Goal: Information Seeking & Learning: Learn about a topic

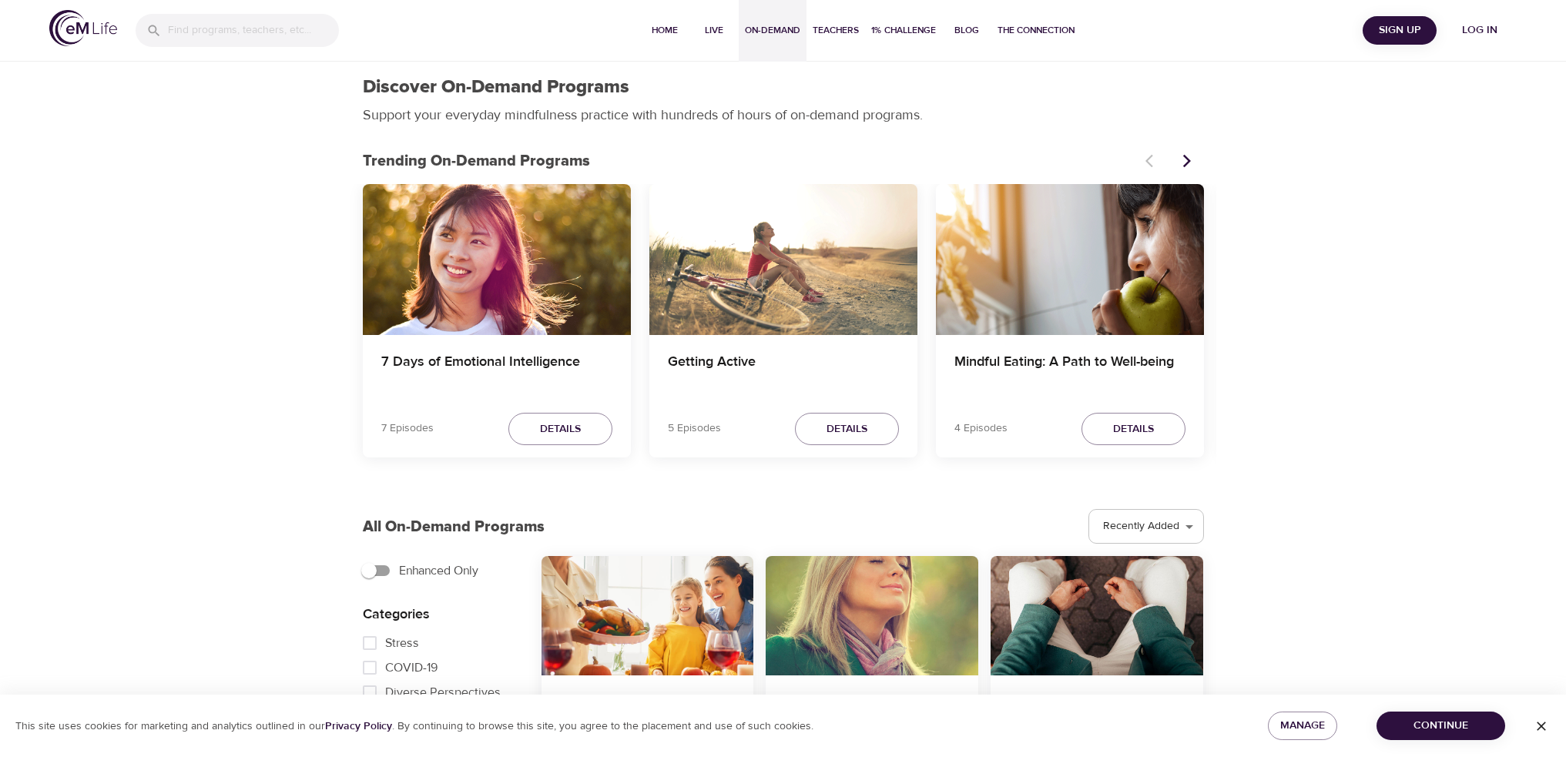
select select "recent"
click at [558, 427] on span "Details" at bounding box center [560, 429] width 41 height 19
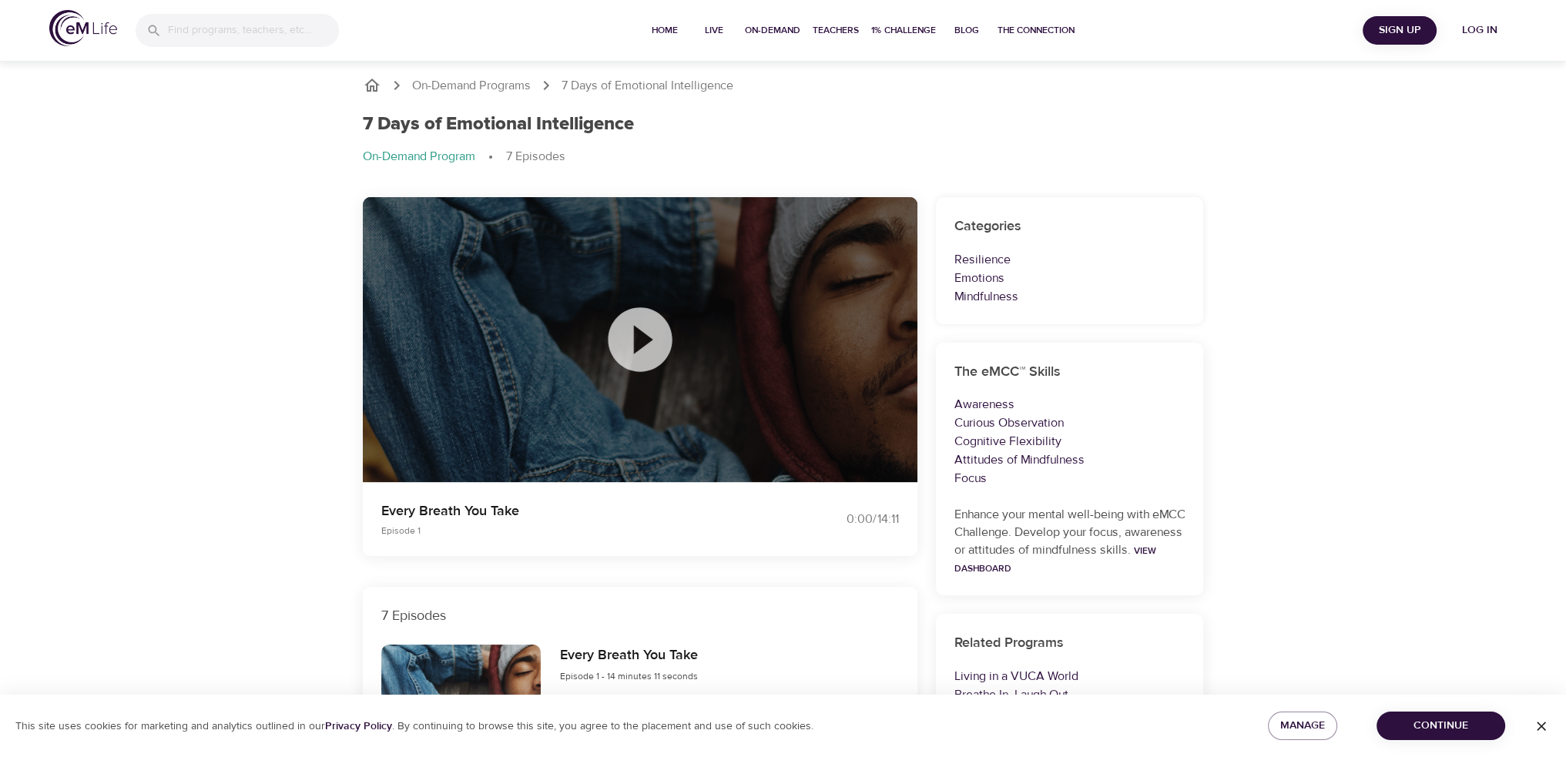
click at [635, 328] on icon at bounding box center [639, 339] width 77 height 77
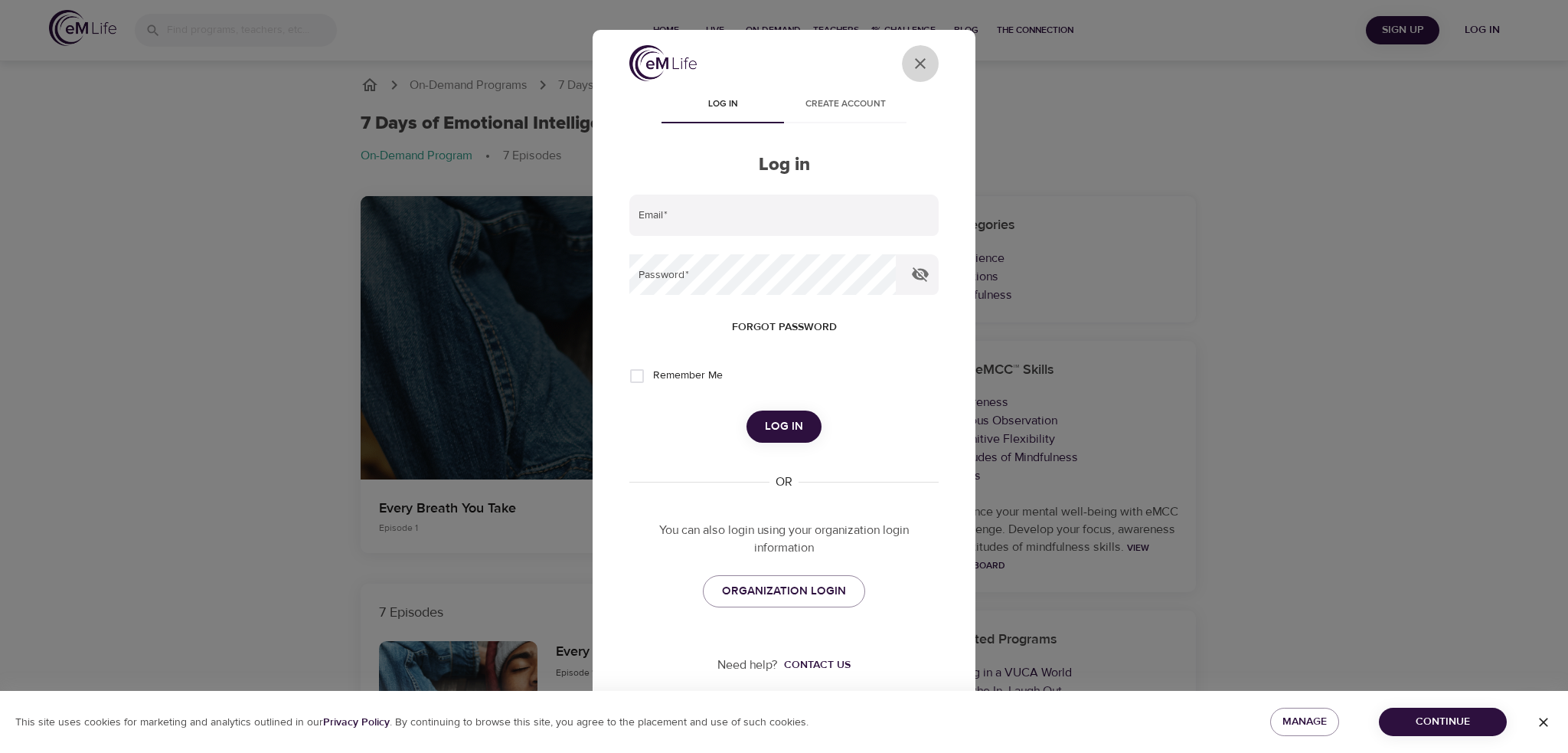
click at [918, 58] on icon "User Profile" at bounding box center [920, 64] width 18 height 18
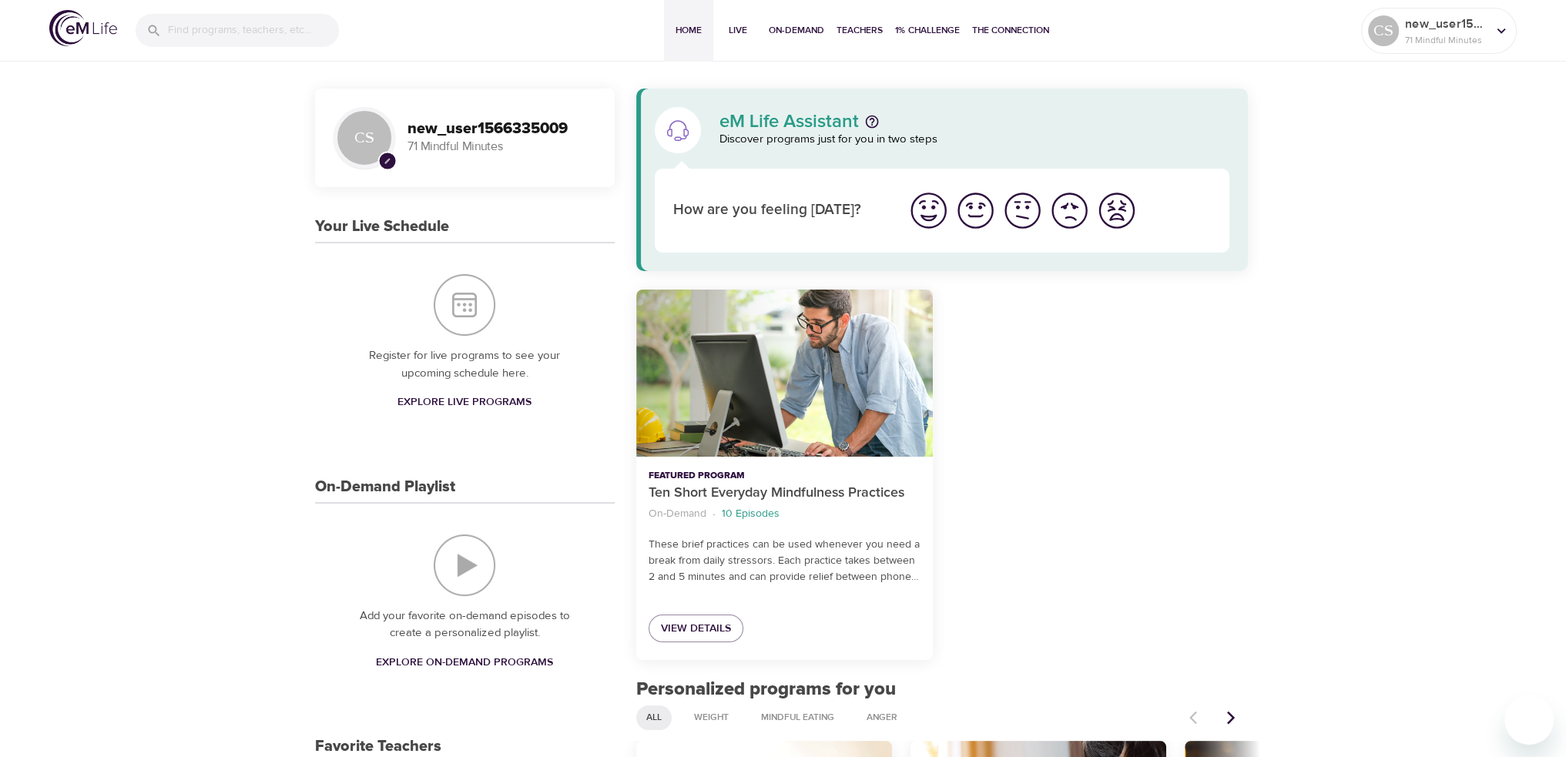
click at [930, 207] on img "I'm feeling great" at bounding box center [928, 210] width 42 height 42
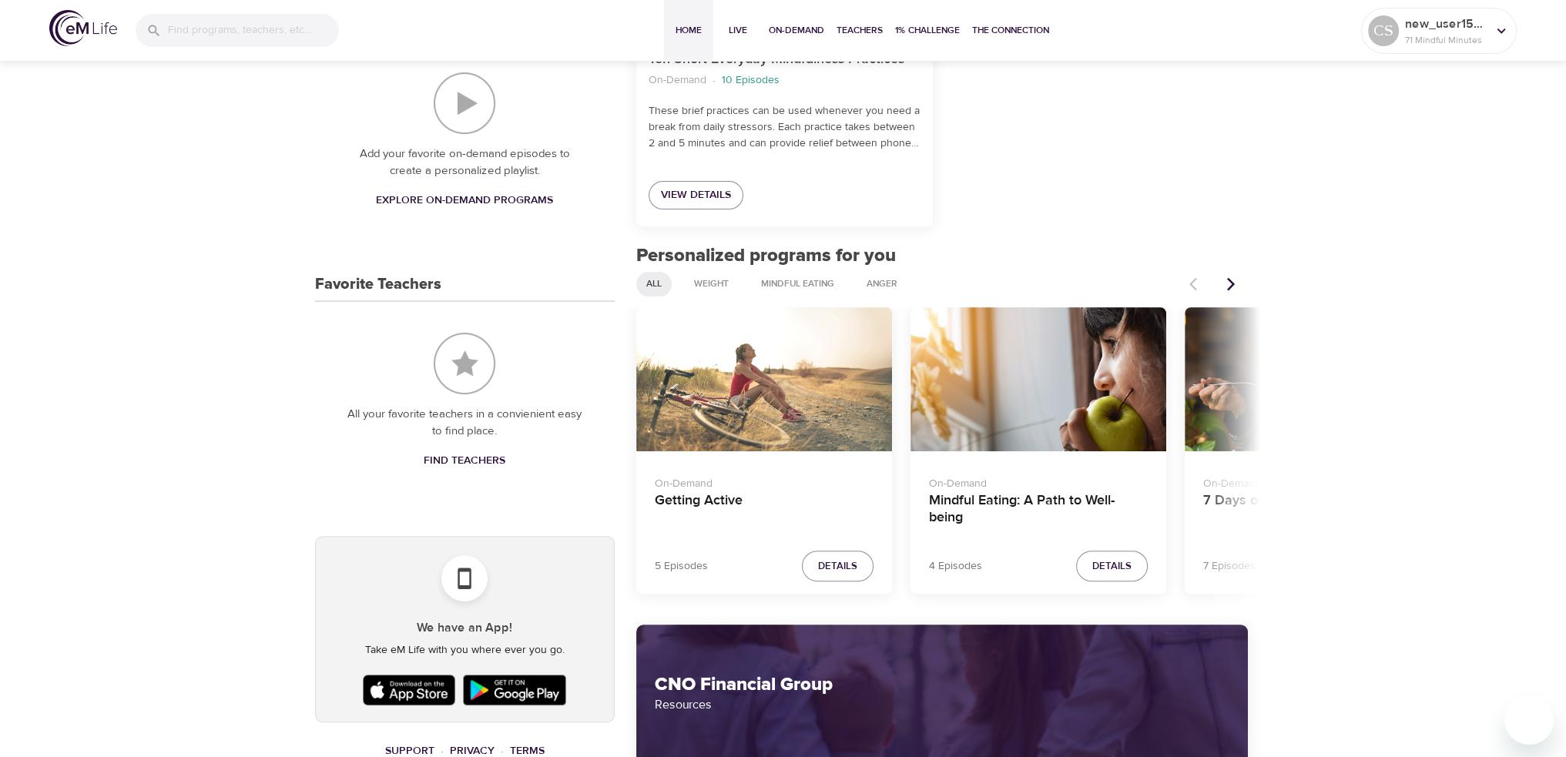
scroll to position [385, 0]
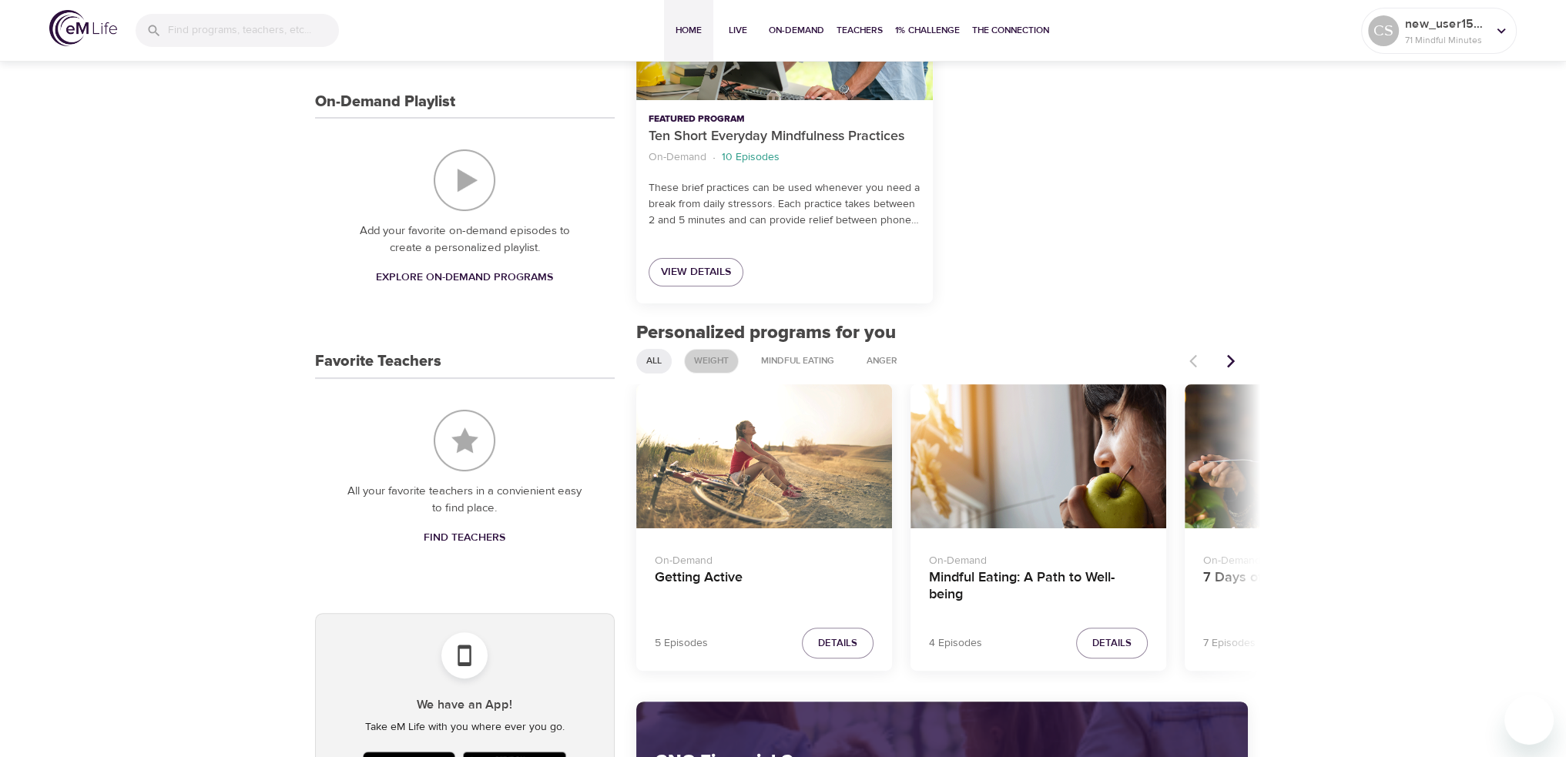
click at [705, 353] on div "Weight" at bounding box center [711, 361] width 55 height 25
click at [705, 363] on span "Weight" at bounding box center [711, 360] width 53 height 13
click at [1229, 357] on icon "Next items" at bounding box center [1231, 360] width 8 height 13
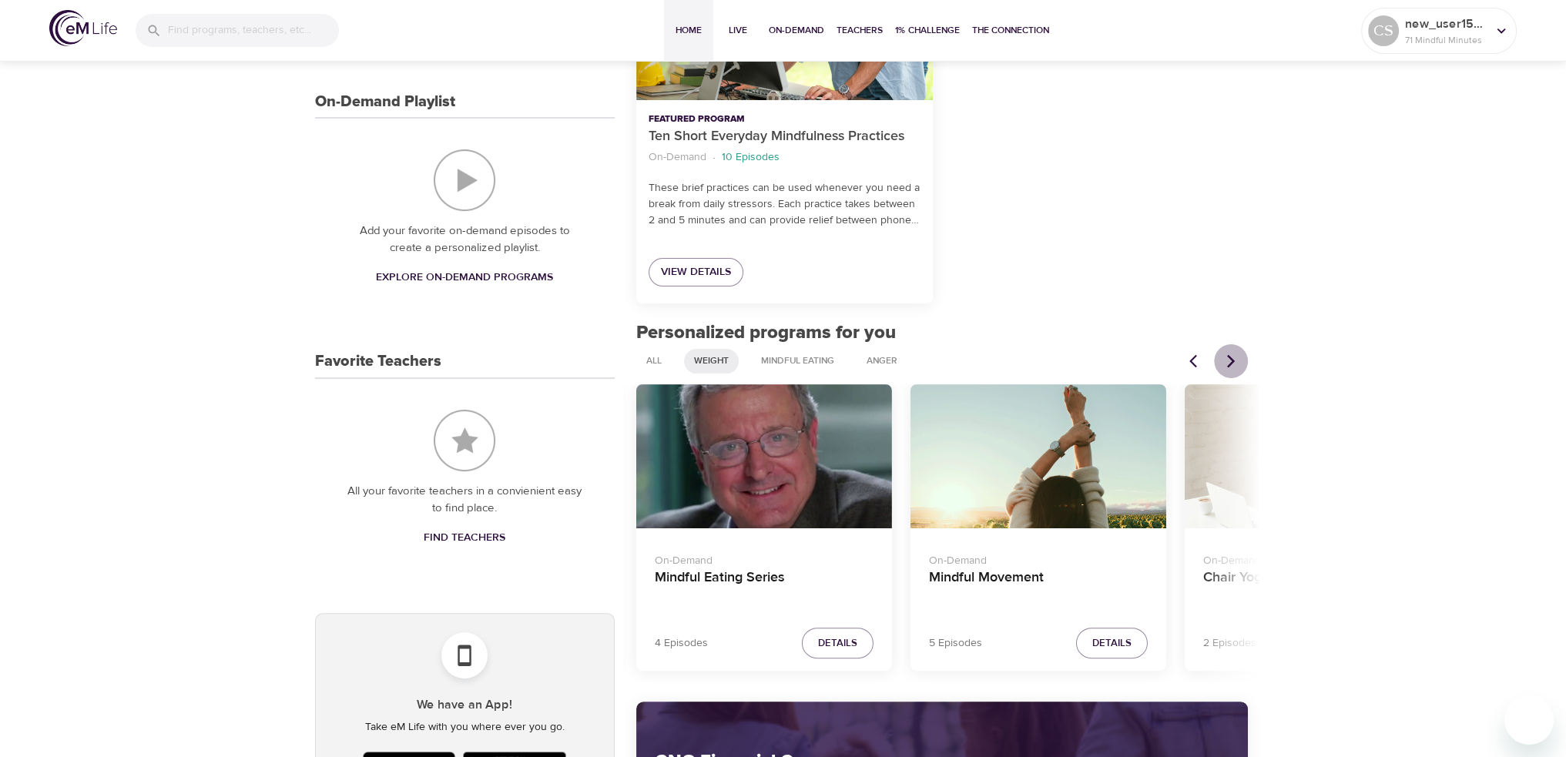
click at [1229, 357] on icon "Next items" at bounding box center [1231, 360] width 8 height 13
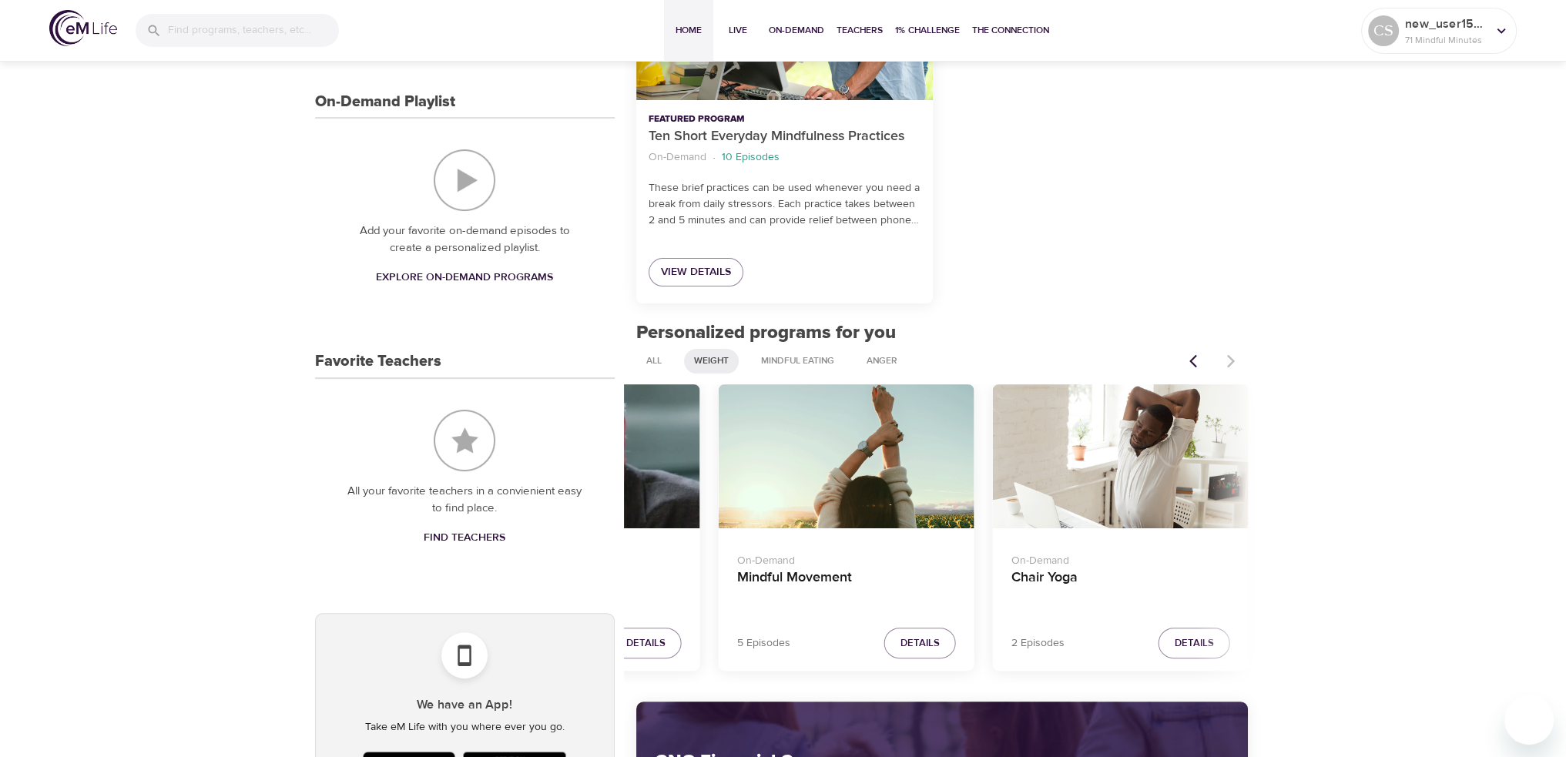
click at [1229, 357] on div at bounding box center [1214, 361] width 68 height 34
click at [1192, 362] on icon "Previous items" at bounding box center [1196, 360] width 15 height 15
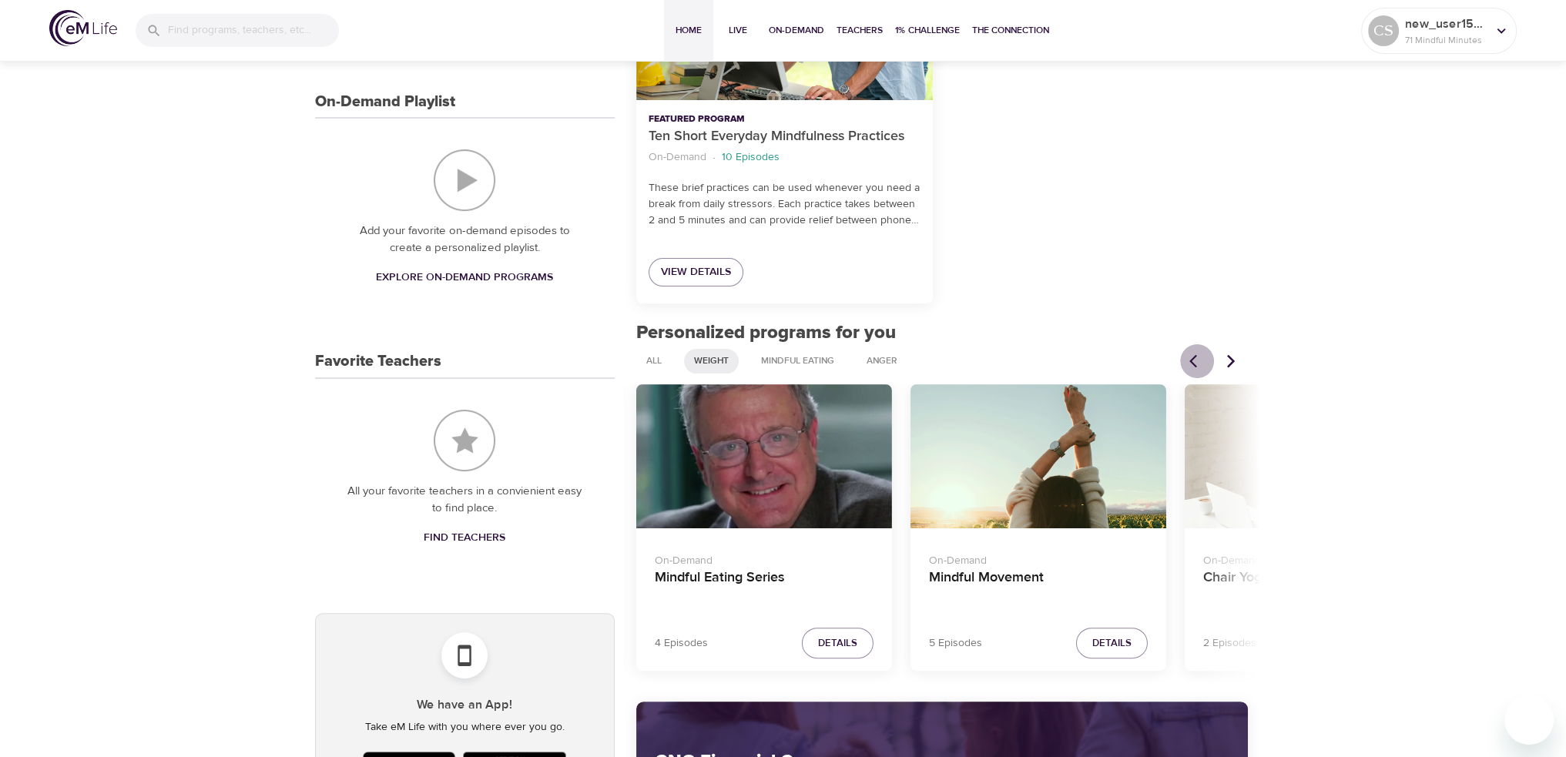
click at [1192, 362] on icon "Previous items" at bounding box center [1196, 360] width 15 height 15
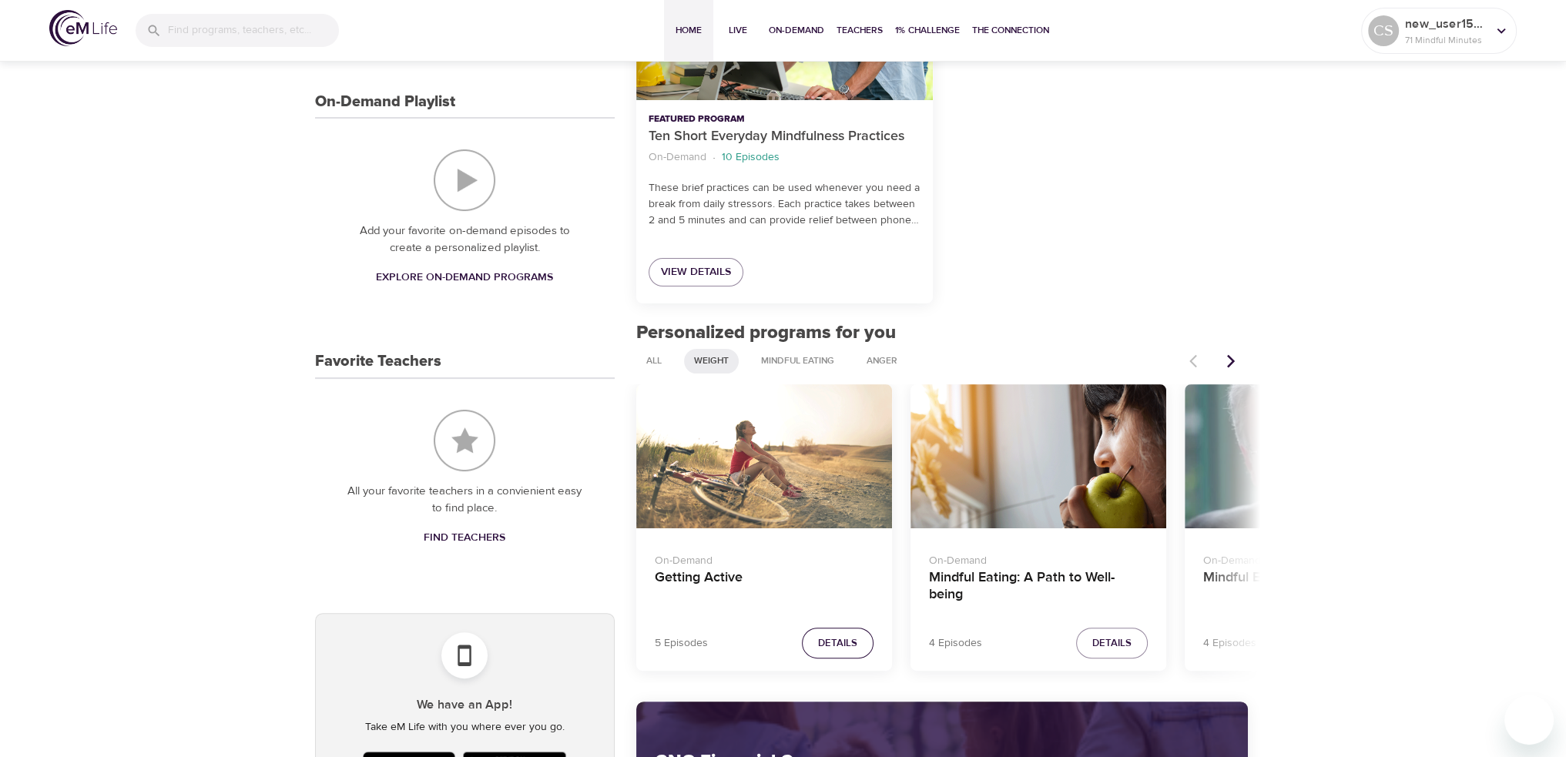
click at [841, 639] on span "Details" at bounding box center [837, 644] width 39 height 18
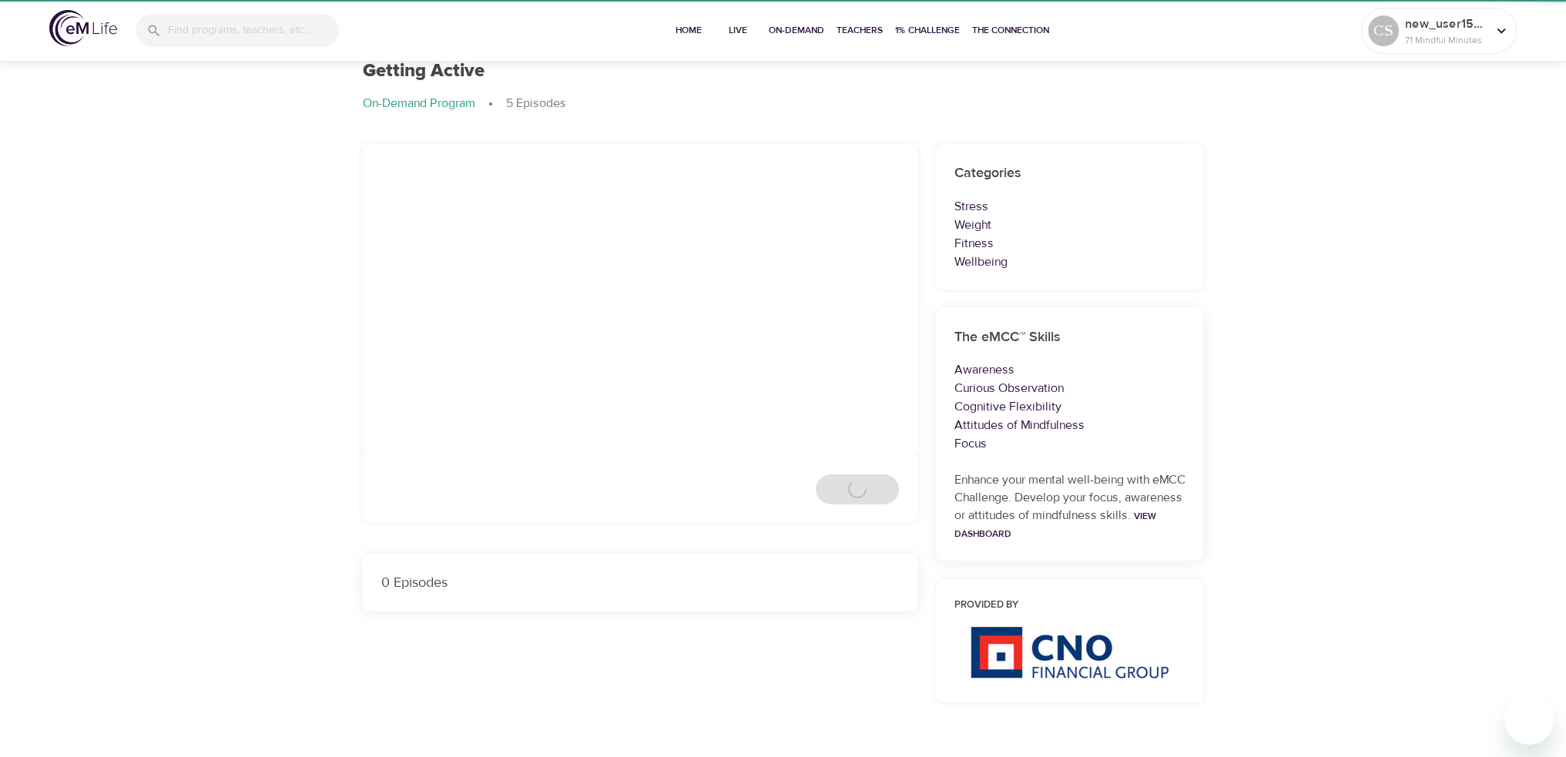
scroll to position [385, 0]
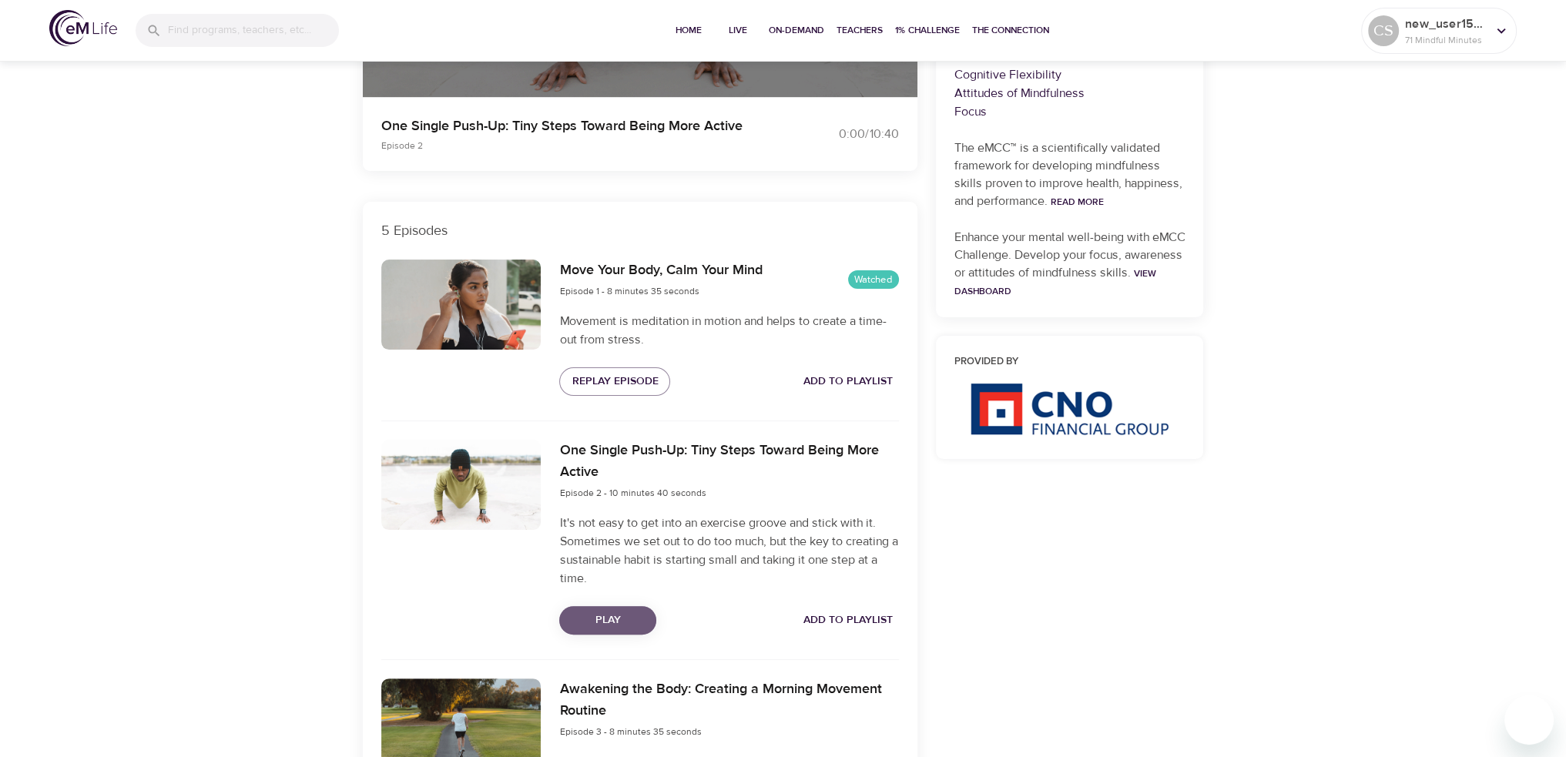
click at [610, 612] on span "Play" at bounding box center [607, 620] width 72 height 19
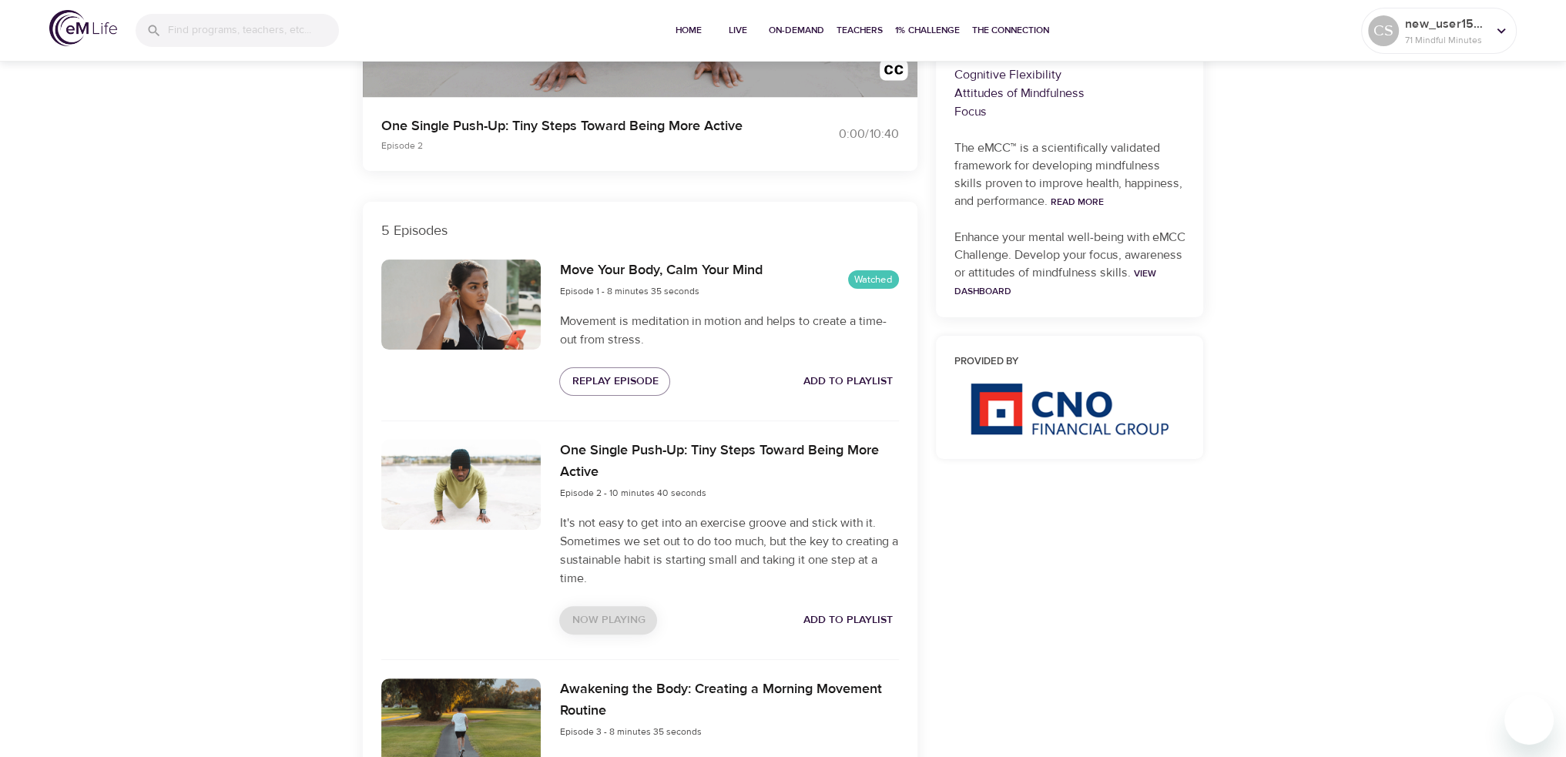
scroll to position [0, 0]
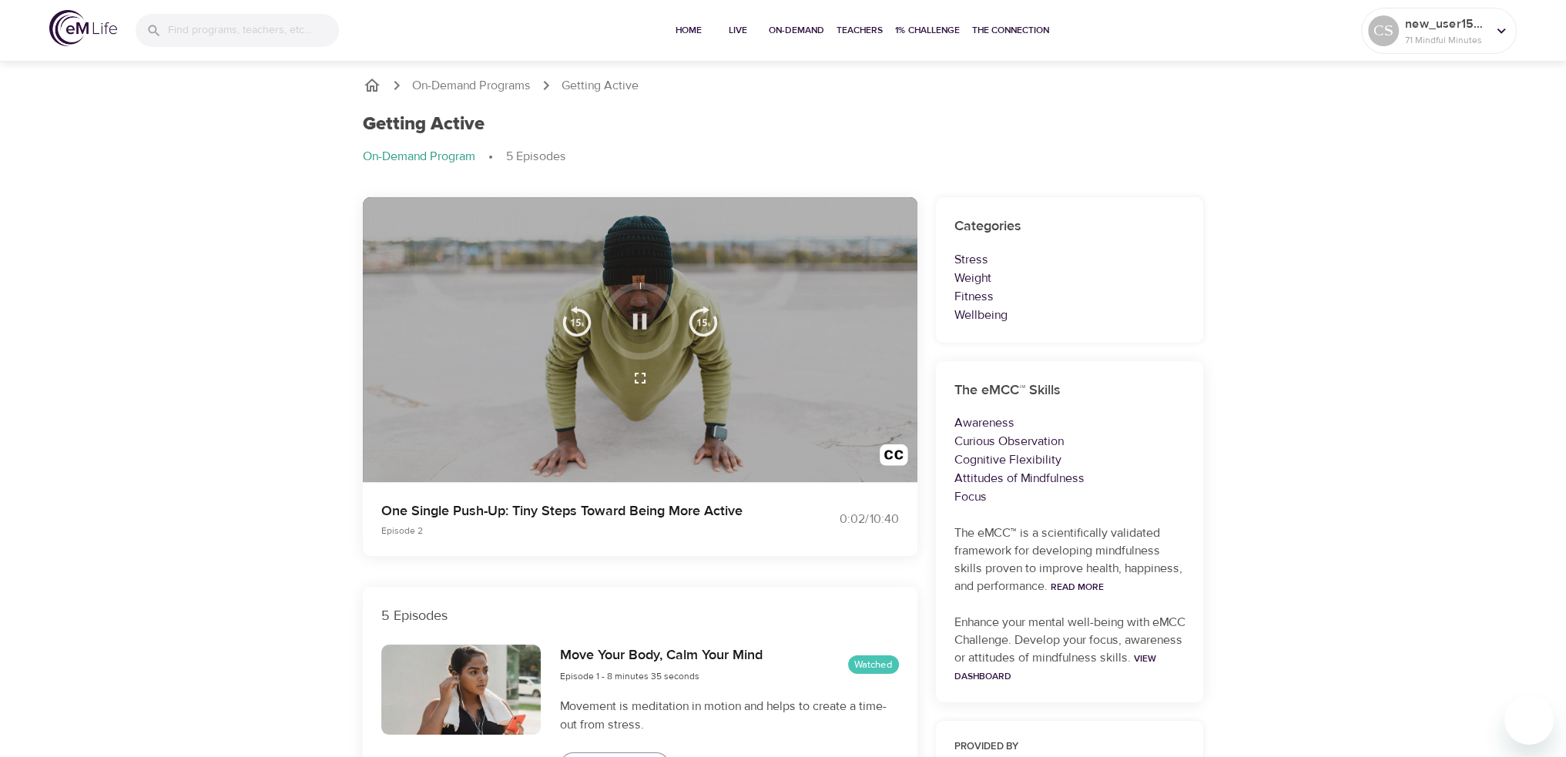
click at [635, 314] on icon "button" at bounding box center [640, 320] width 14 height 15
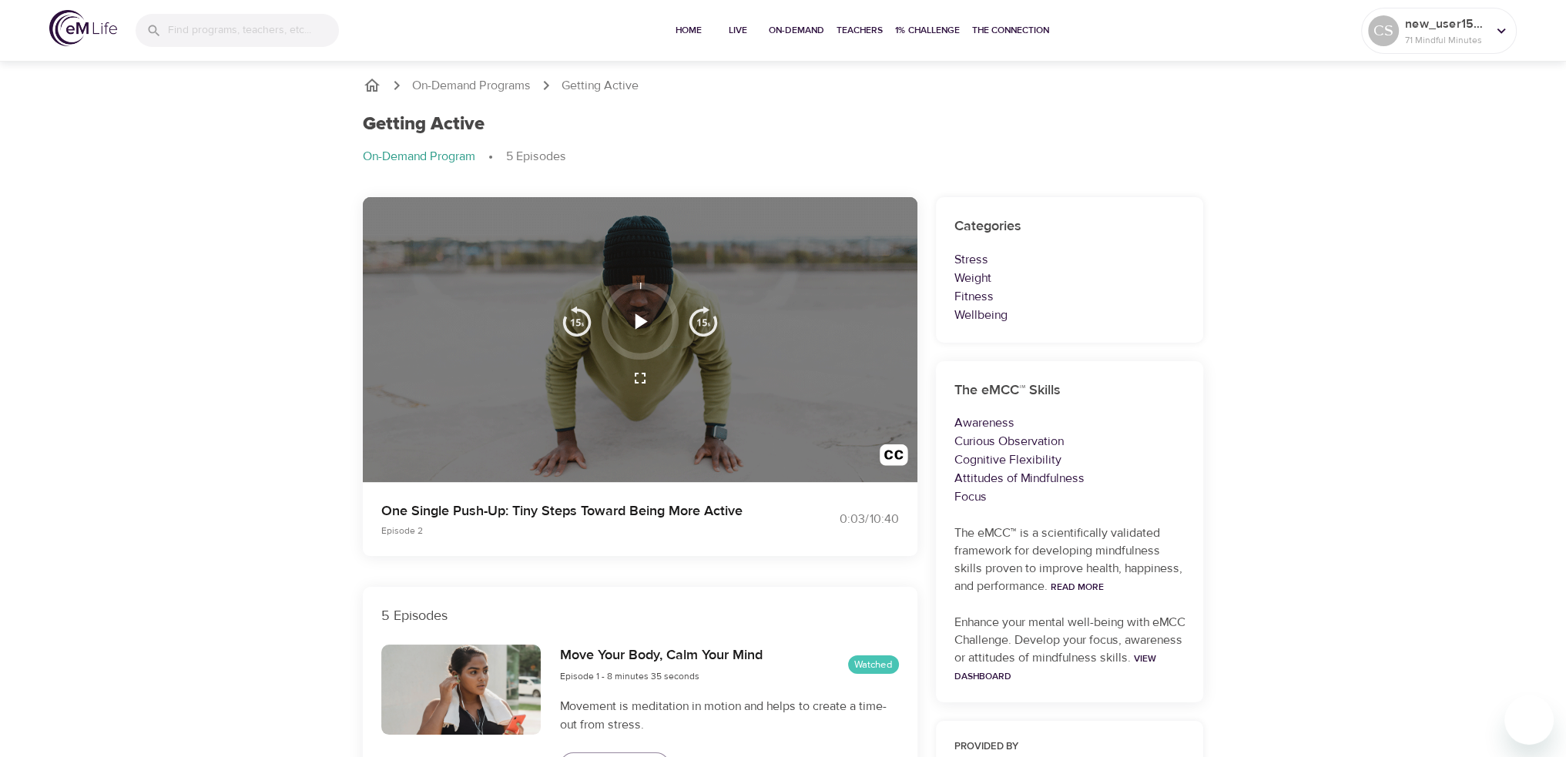
click at [635, 320] on icon "button" at bounding box center [639, 321] width 27 height 27
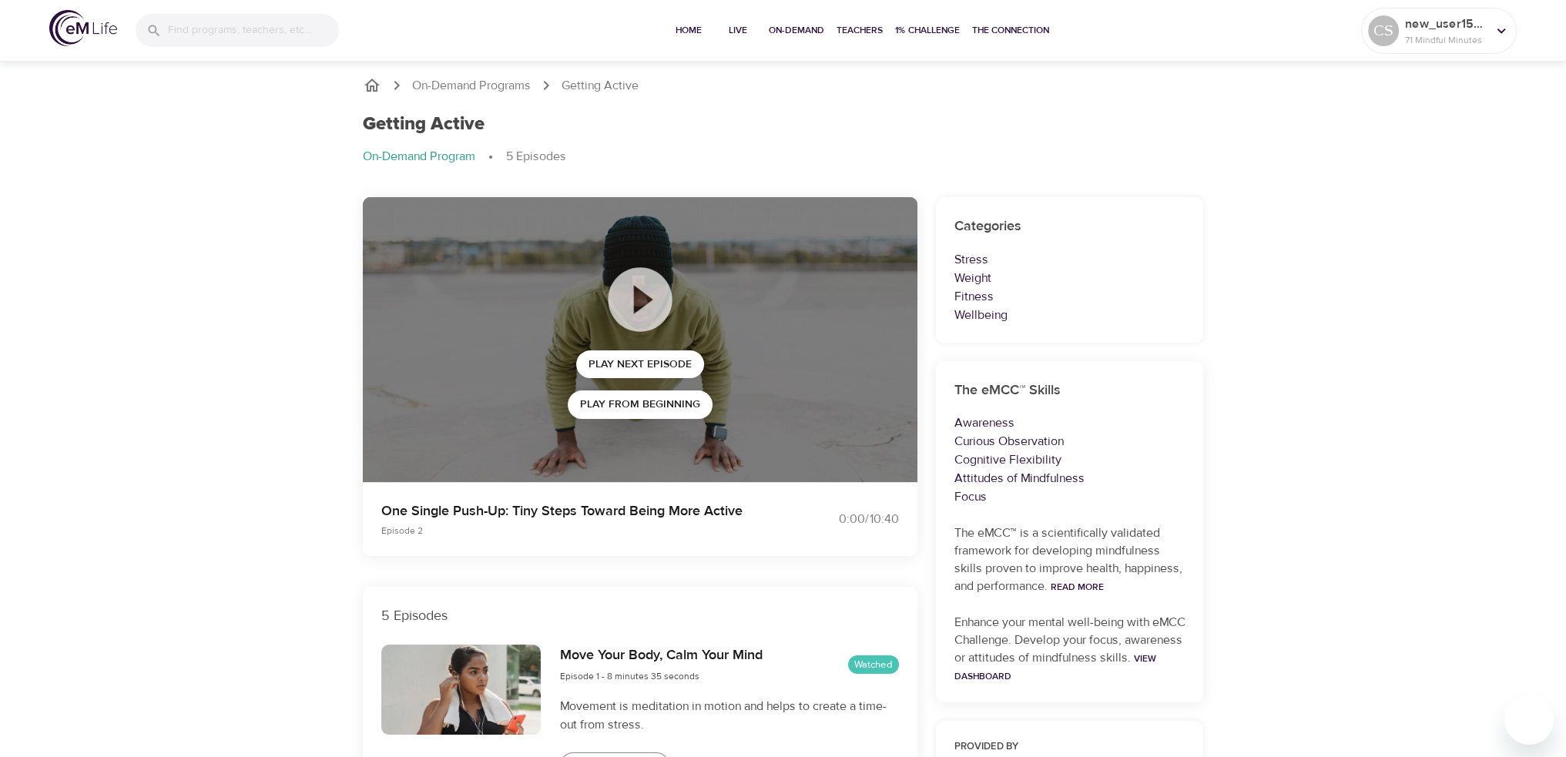
click at [505, 80] on p "On-Demand Programs" at bounding box center [471, 86] width 119 height 18
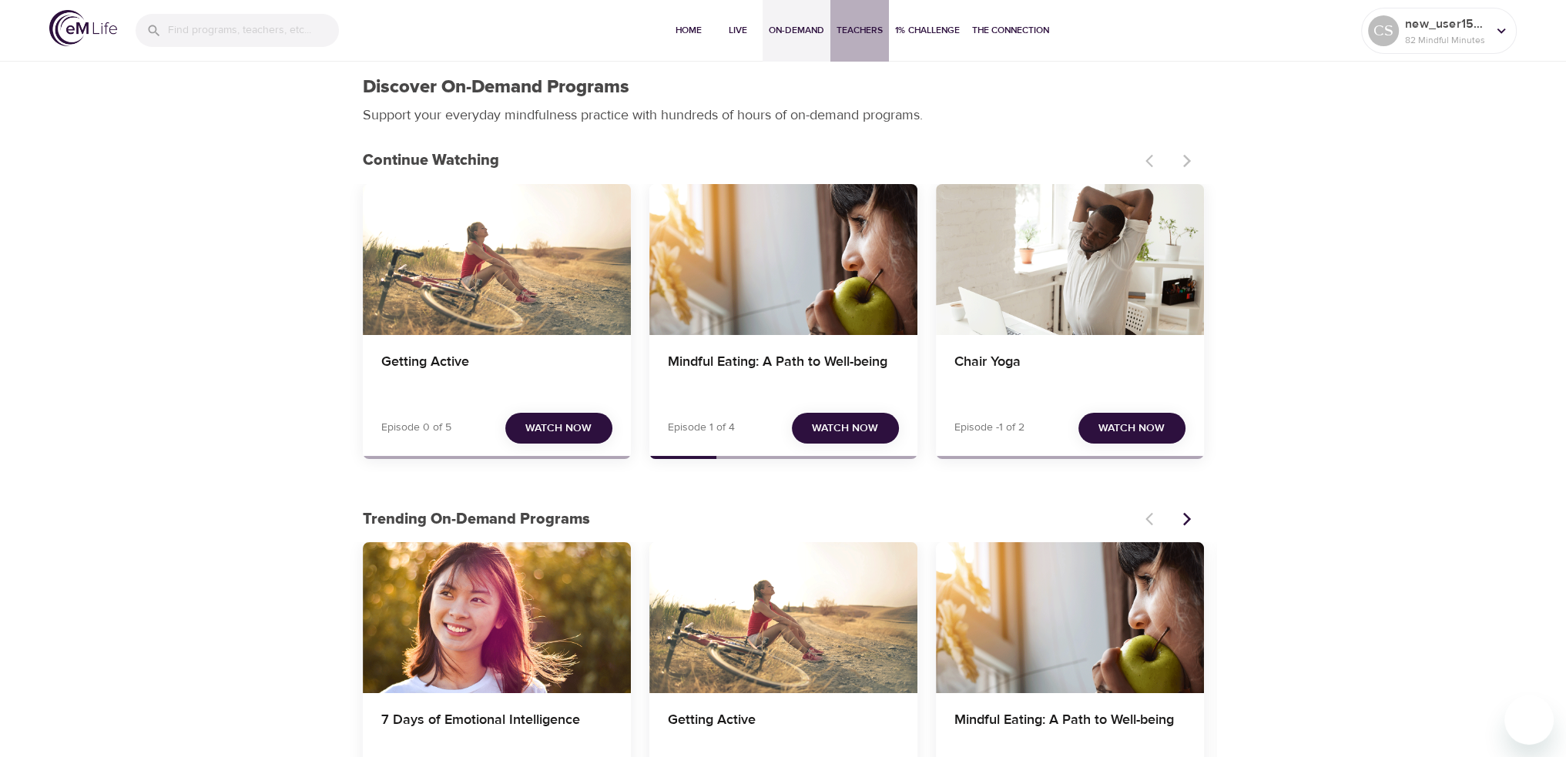
click at [863, 27] on span "Teachers" at bounding box center [859, 30] width 46 height 16
